Goal: Navigation & Orientation: Understand site structure

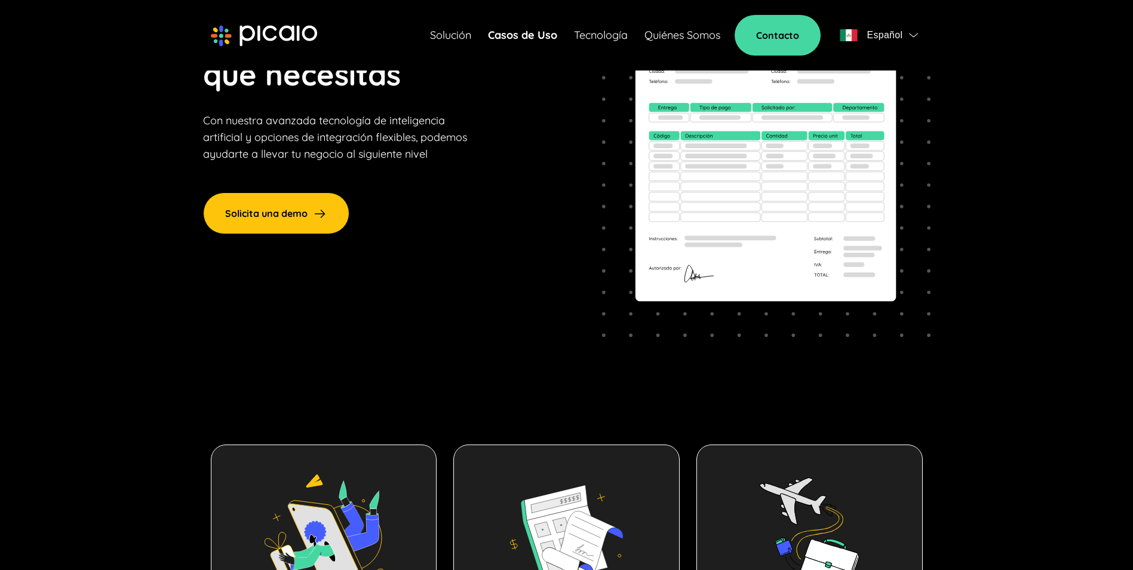
scroll to position [216, 0]
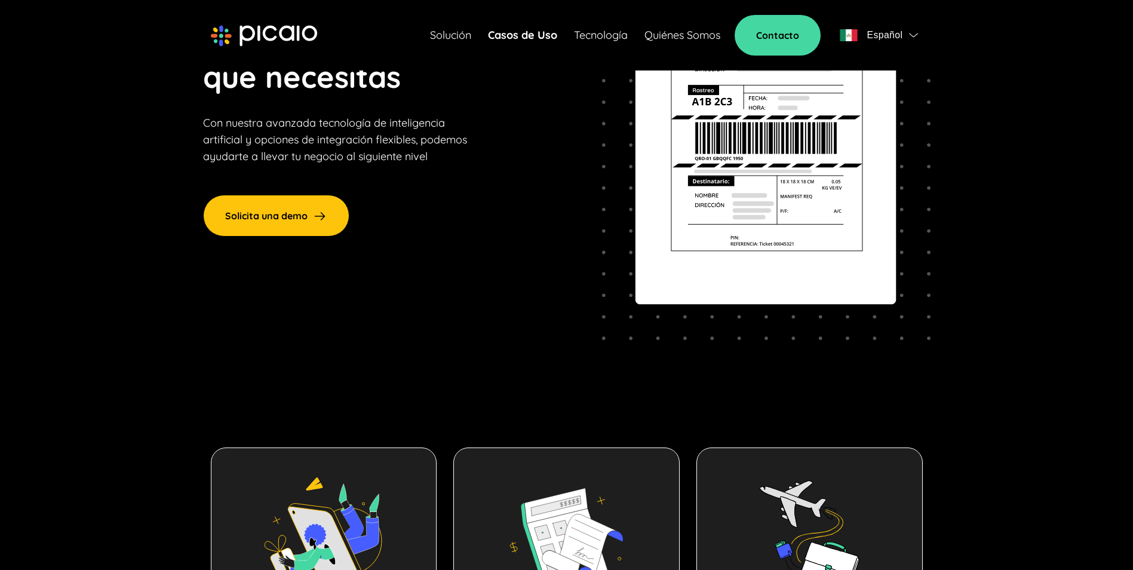
click at [466, 35] on link "Solución" at bounding box center [450, 35] width 41 height 17
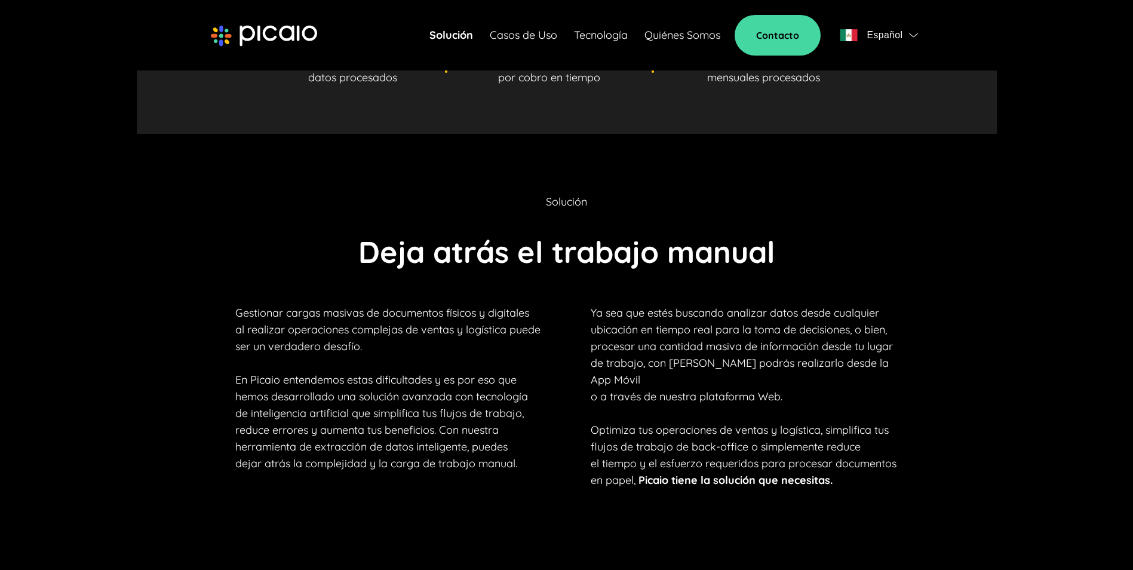
scroll to position [717, 0]
click at [555, 37] on link "Casos de Uso" at bounding box center [523, 35] width 67 height 17
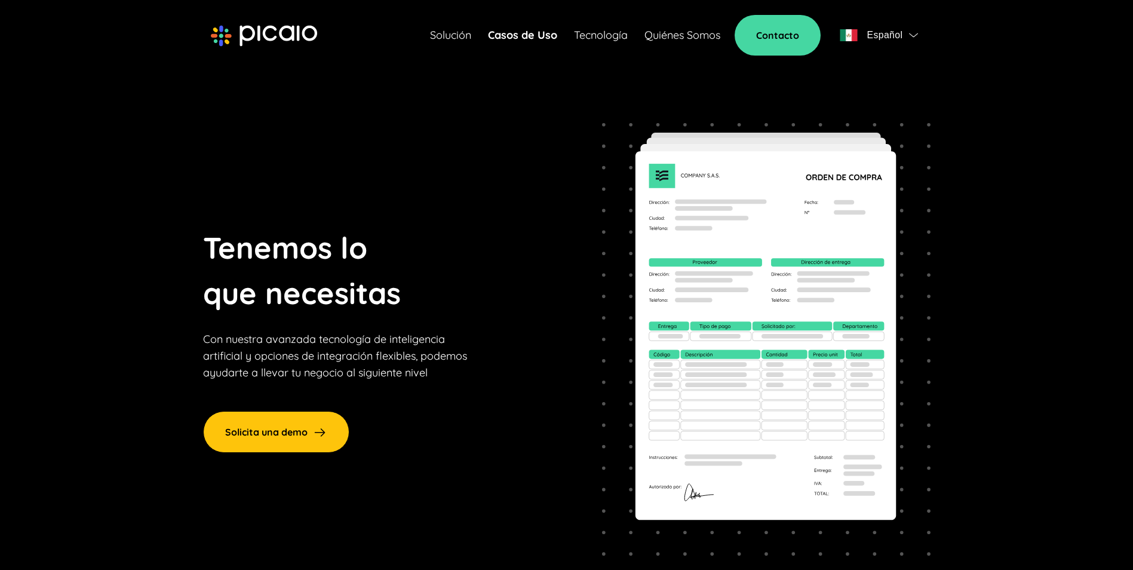
click at [595, 39] on link "Tecnología" at bounding box center [601, 35] width 54 height 17
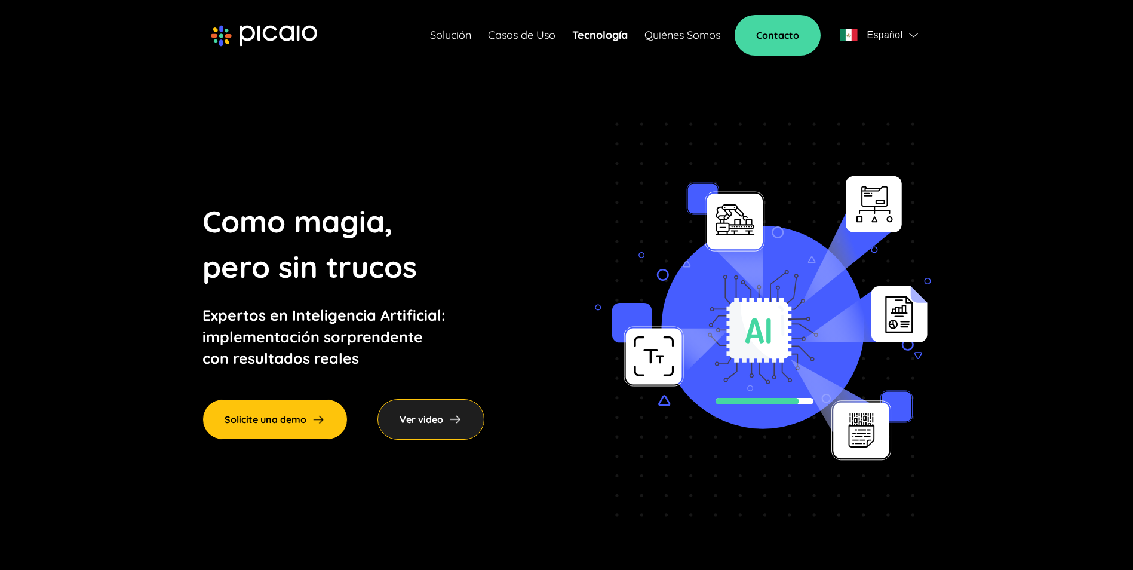
click at [696, 34] on link "Quiénes Somos" at bounding box center [682, 35] width 76 height 17
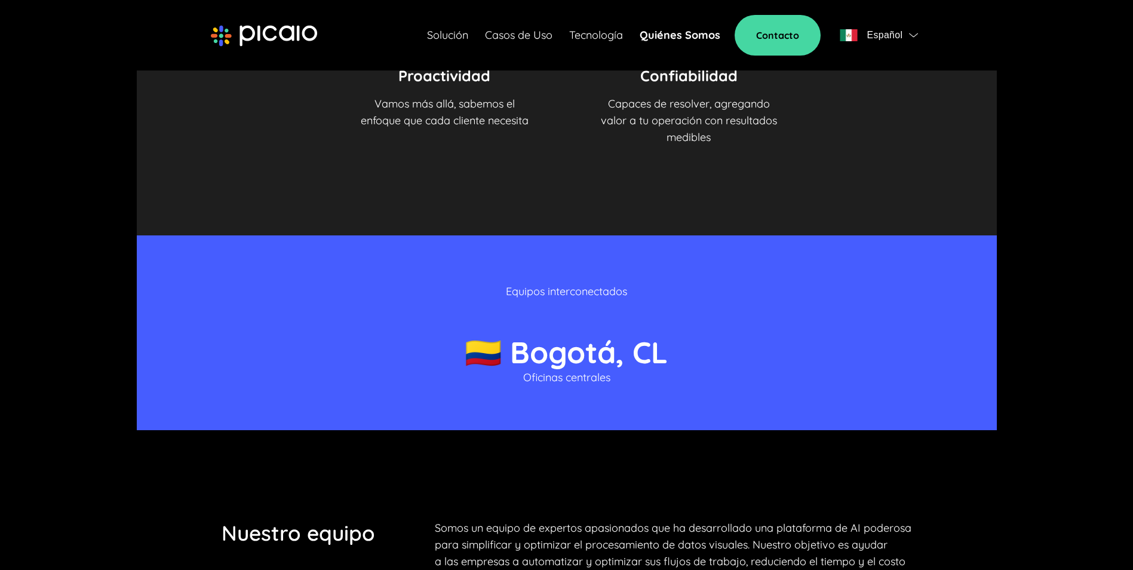
scroll to position [1553, 0]
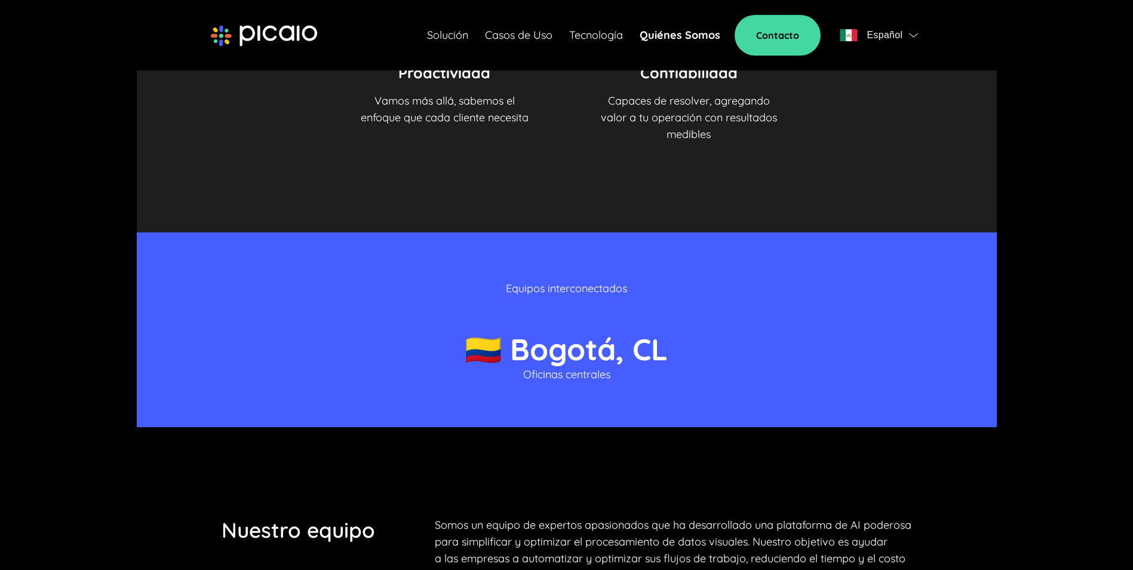
click at [595, 373] on p "Oficinas centrales" at bounding box center [566, 374] width 87 height 17
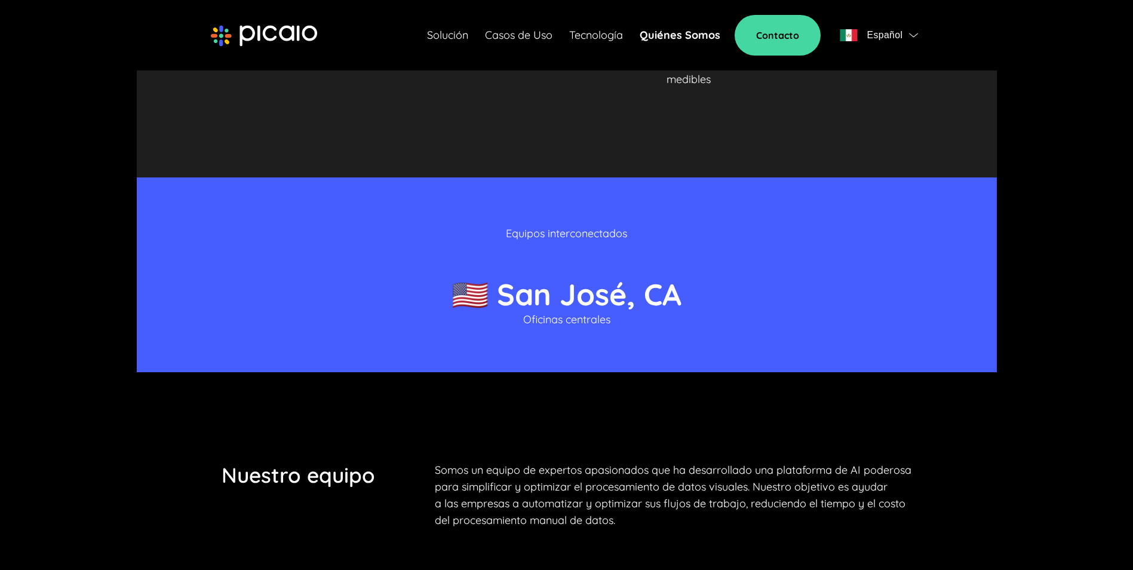
scroll to position [1612, 0]
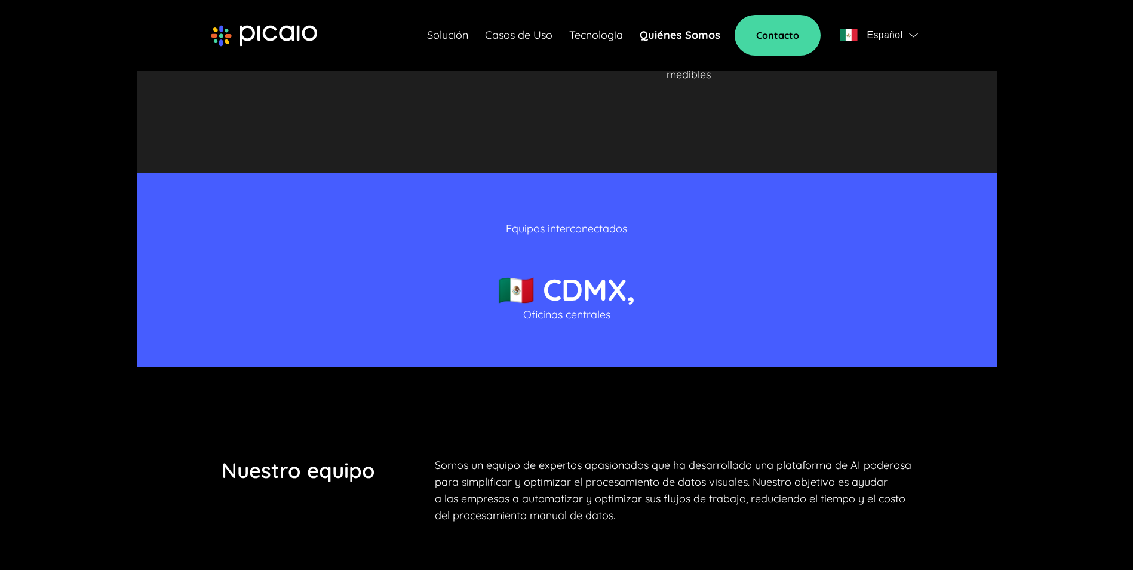
click at [589, 309] on p "Oficinas centrales" at bounding box center [566, 314] width 87 height 17
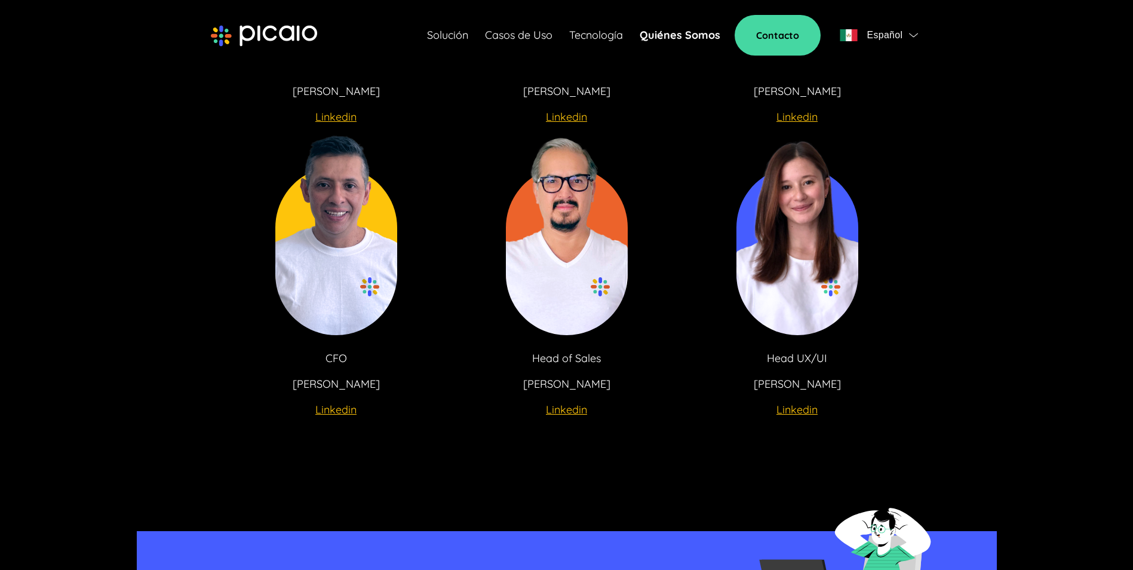
scroll to position [2389, 0]
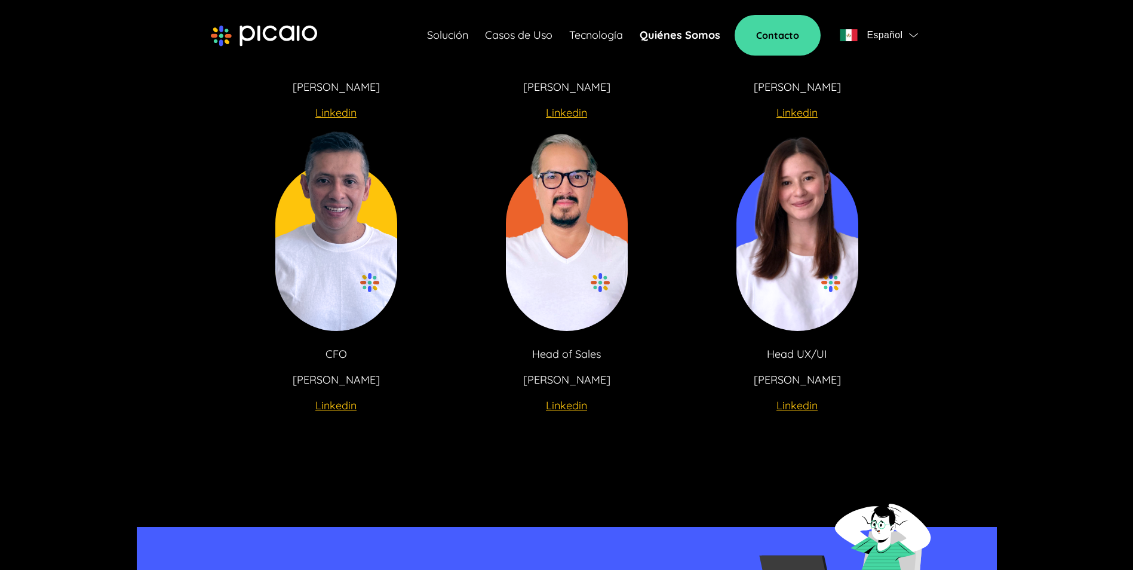
click at [795, 402] on u "Linkedin" at bounding box center [796, 405] width 41 height 14
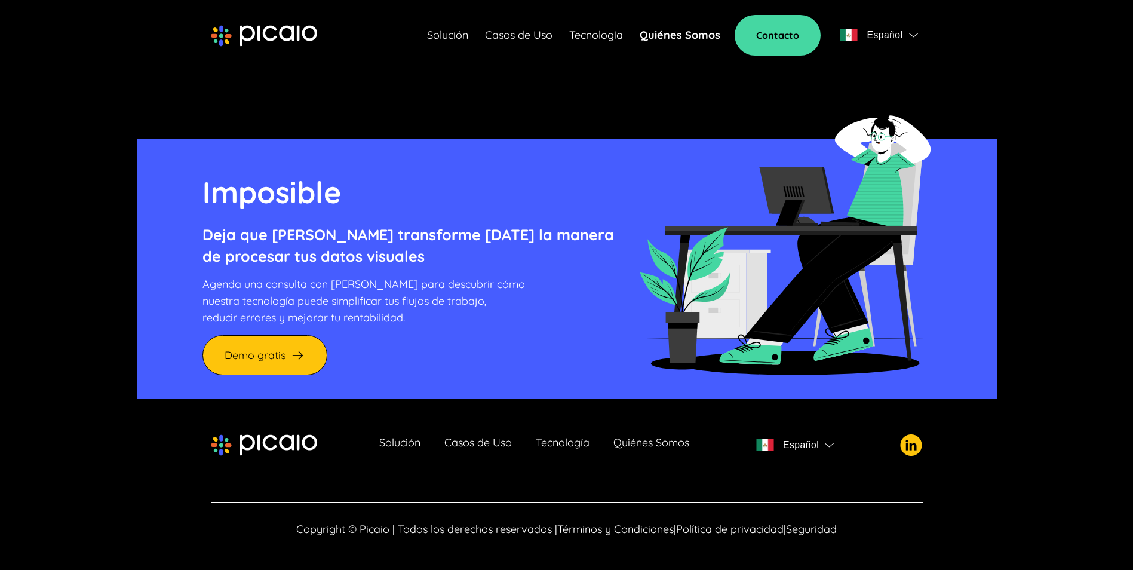
scroll to position [2778, 0]
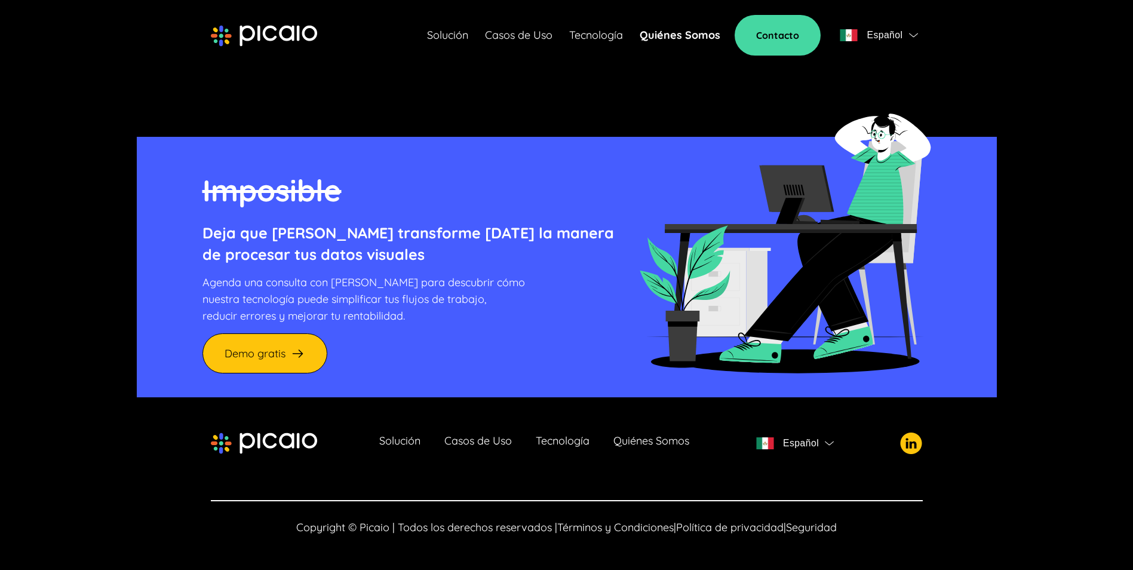
click at [506, 443] on link "Casos de Uso" at bounding box center [477, 443] width 67 height 17
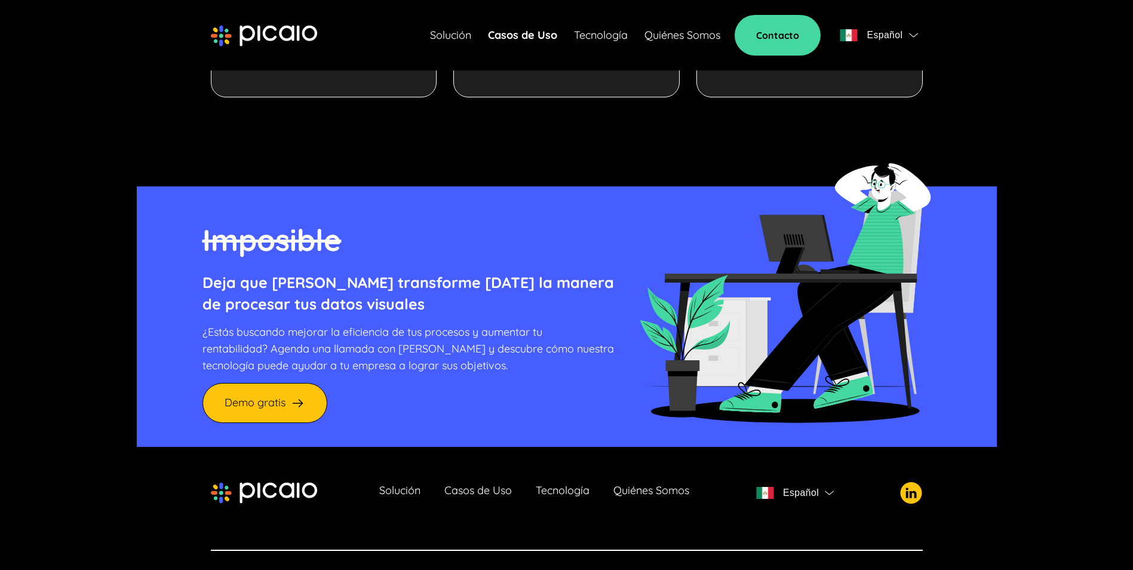
scroll to position [1292, 0]
